Goal: Task Accomplishment & Management: Manage account settings

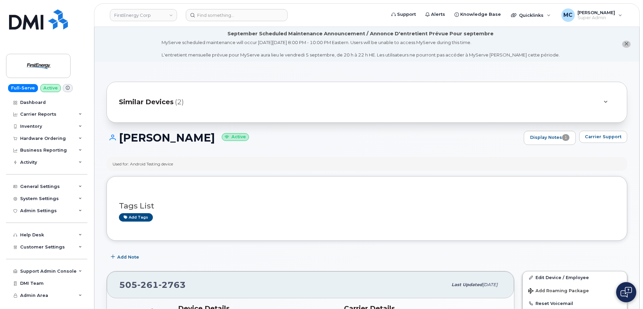
scroll to position [189, 0]
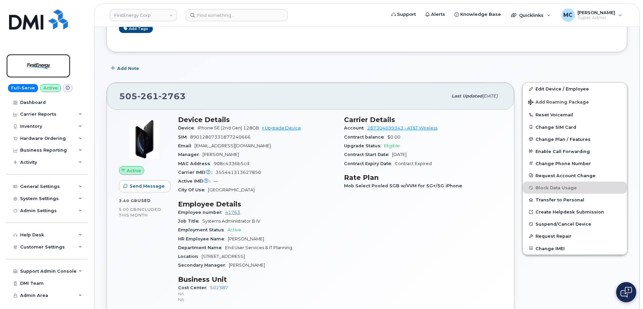
click at [52, 67] on img at bounding box center [38, 65] width 52 height 19
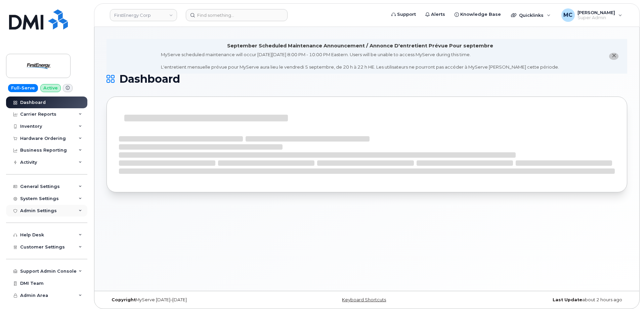
click at [47, 210] on div "Admin Settings" at bounding box center [38, 210] width 37 height 5
click at [48, 198] on div "System Settings" at bounding box center [39, 198] width 39 height 5
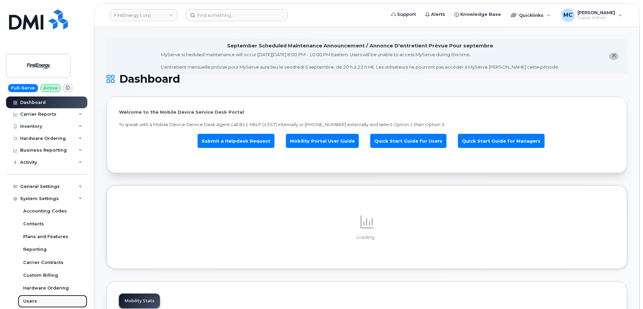
click at [44, 300] on link "Users" at bounding box center [53, 301] width 70 height 13
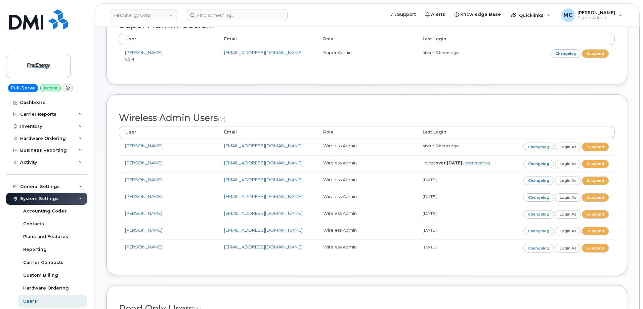
scroll to position [152, 0]
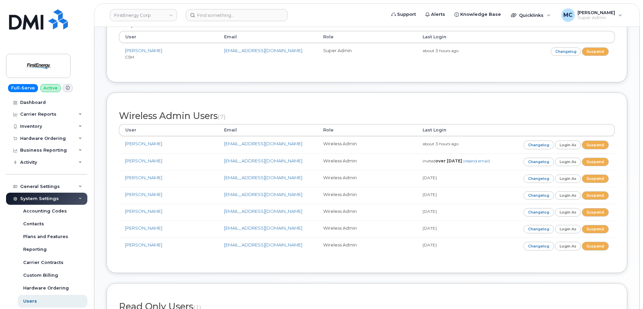
click at [315, 100] on div "Wireless Admin Users (7) User Email Role Last Login [PERSON_NAME] [EMAIL_ADDRES…" at bounding box center [367, 182] width 521 height 180
click at [618, 14] on div "MC [PERSON_NAME] Super Admin" at bounding box center [592, 14] width 70 height 13
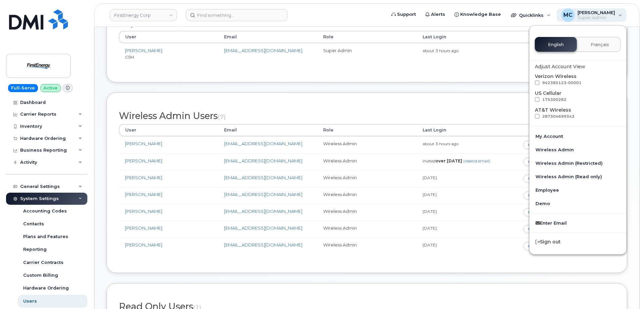
click at [618, 14] on div "MC [PERSON_NAME] Super Admin" at bounding box center [592, 14] width 70 height 13
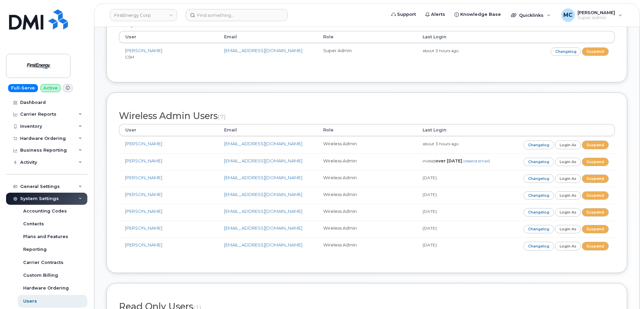
click at [354, 88] on div "Admins Employees 11 Super Admin Users (1) User Email Role Last Login [PERSON_NA…" at bounding box center [367, 199] width 521 height 506
